Goal: Task Accomplishment & Management: Manage account settings

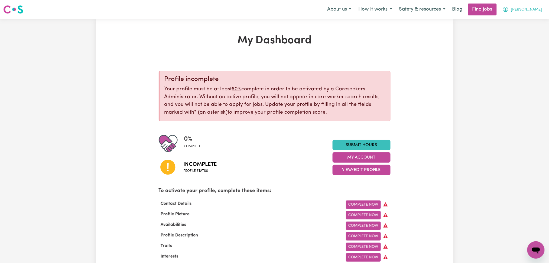
click at [538, 11] on span "[PERSON_NAME]" at bounding box center [526, 10] width 31 height 6
click at [517, 40] on link "Logout" at bounding box center [524, 41] width 43 height 10
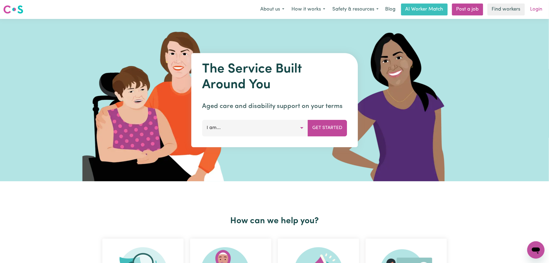
click at [531, 11] on link "Login" at bounding box center [536, 10] width 19 height 12
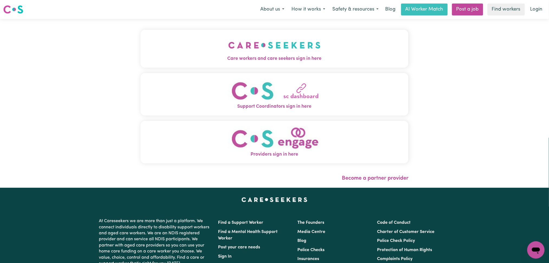
click at [255, 53] on button "Care workers and care seekers sign in here" at bounding box center [275, 49] width 268 height 38
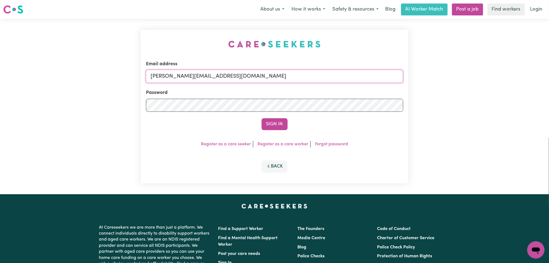
click at [272, 81] on input "[PERSON_NAME][EMAIL_ADDRESS][DOMAIN_NAME]" at bounding box center [274, 76] width 257 height 13
drag, startPoint x: 178, startPoint y: 75, endPoint x: 345, endPoint y: 83, distance: 167.6
click at [345, 83] on form "Email address Superuser~[EMAIL_ADDRESS][DOMAIN_NAME] Password Sign In" at bounding box center [274, 96] width 257 height 70
type input "Superuser~[EMAIL_ADDRESS][DOMAIN_NAME]"
click at [274, 121] on button "Sign In" at bounding box center [275, 124] width 26 height 12
